Goal: Information Seeking & Learning: Learn about a topic

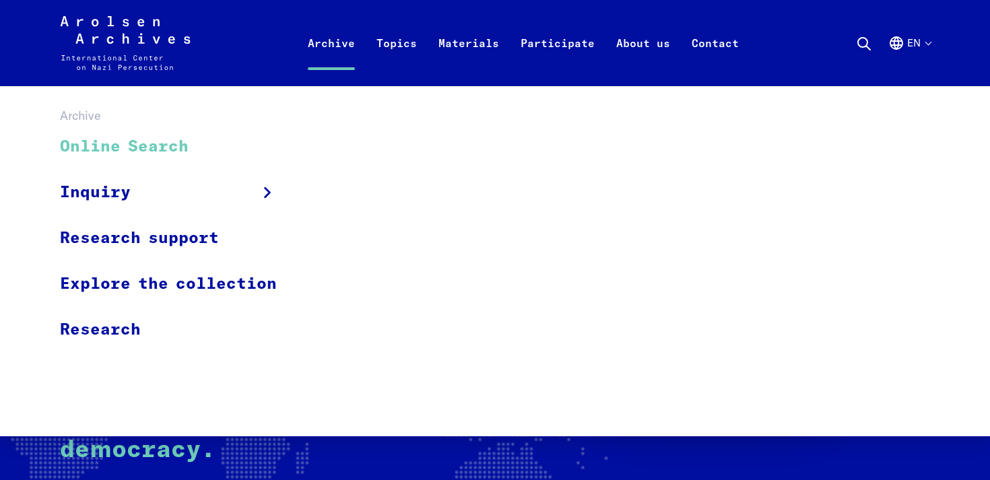
click at [193, 153] on link "Online Search" at bounding box center [177, 147] width 234 height 45
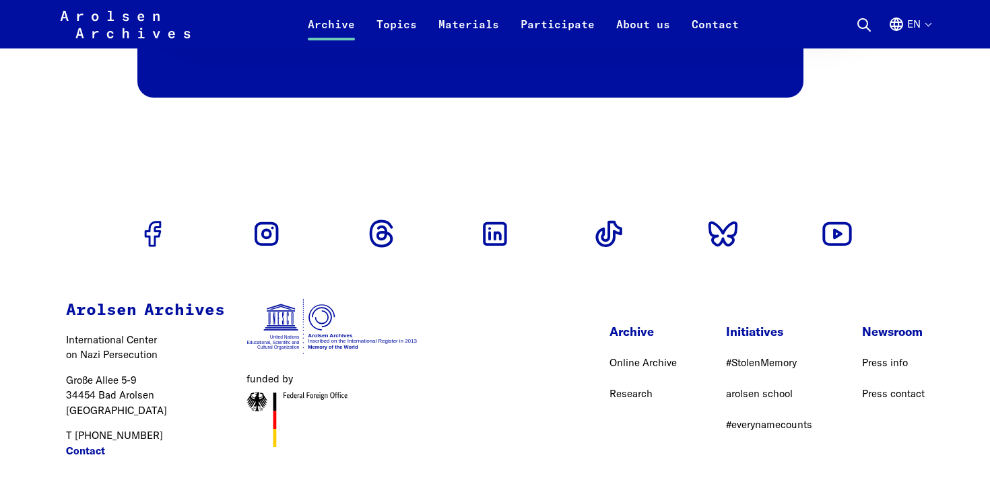
scroll to position [3134, 0]
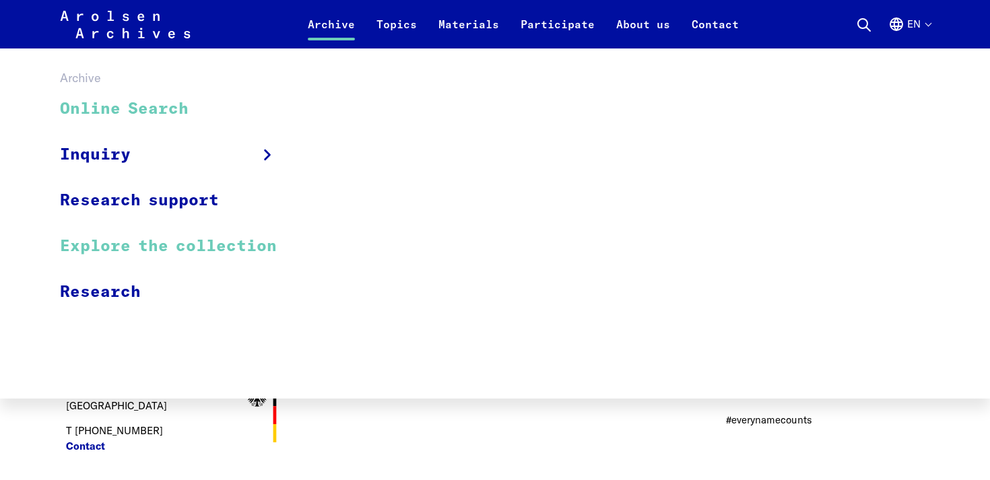
click at [148, 242] on link "Explore the collection" at bounding box center [177, 246] width 234 height 46
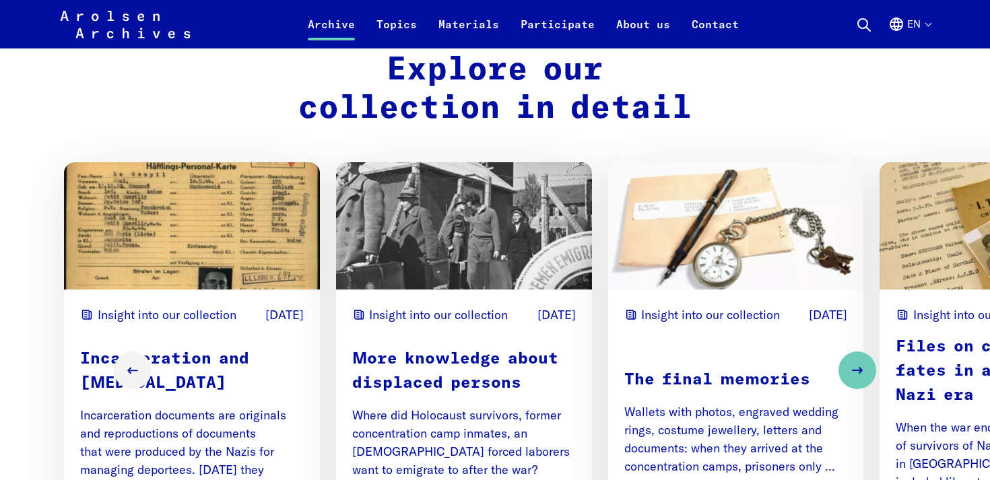
scroll to position [1630, 0]
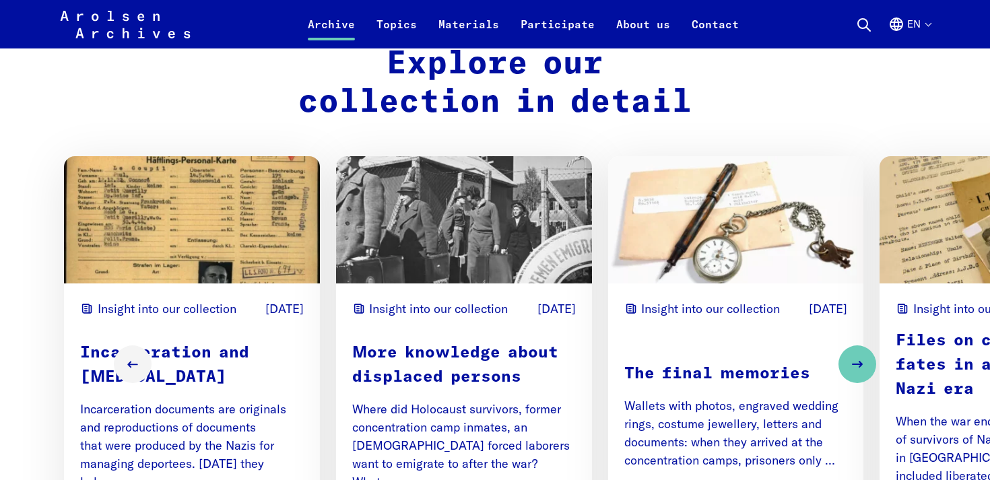
click at [223, 198] on img "1 / 4" at bounding box center [192, 219] width 256 height 127
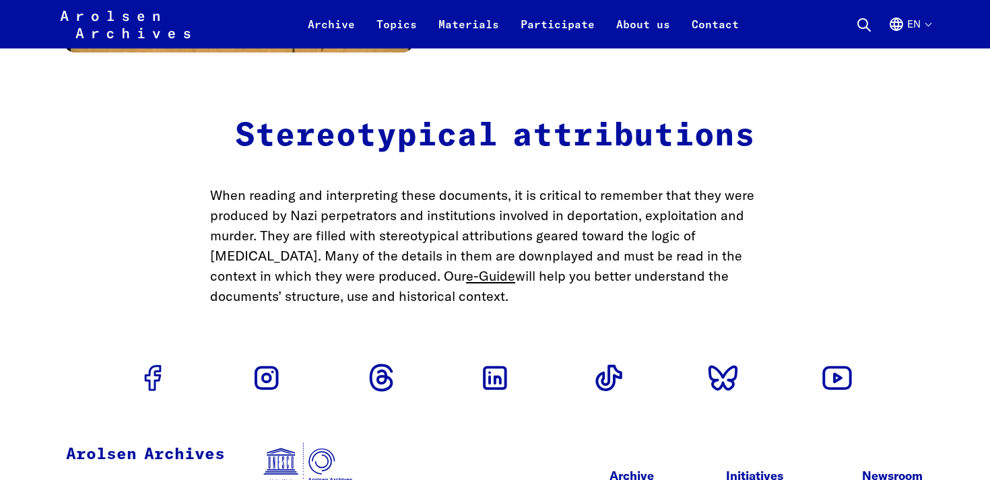
scroll to position [3960, 0]
